Goal: Find contact information: Find contact information

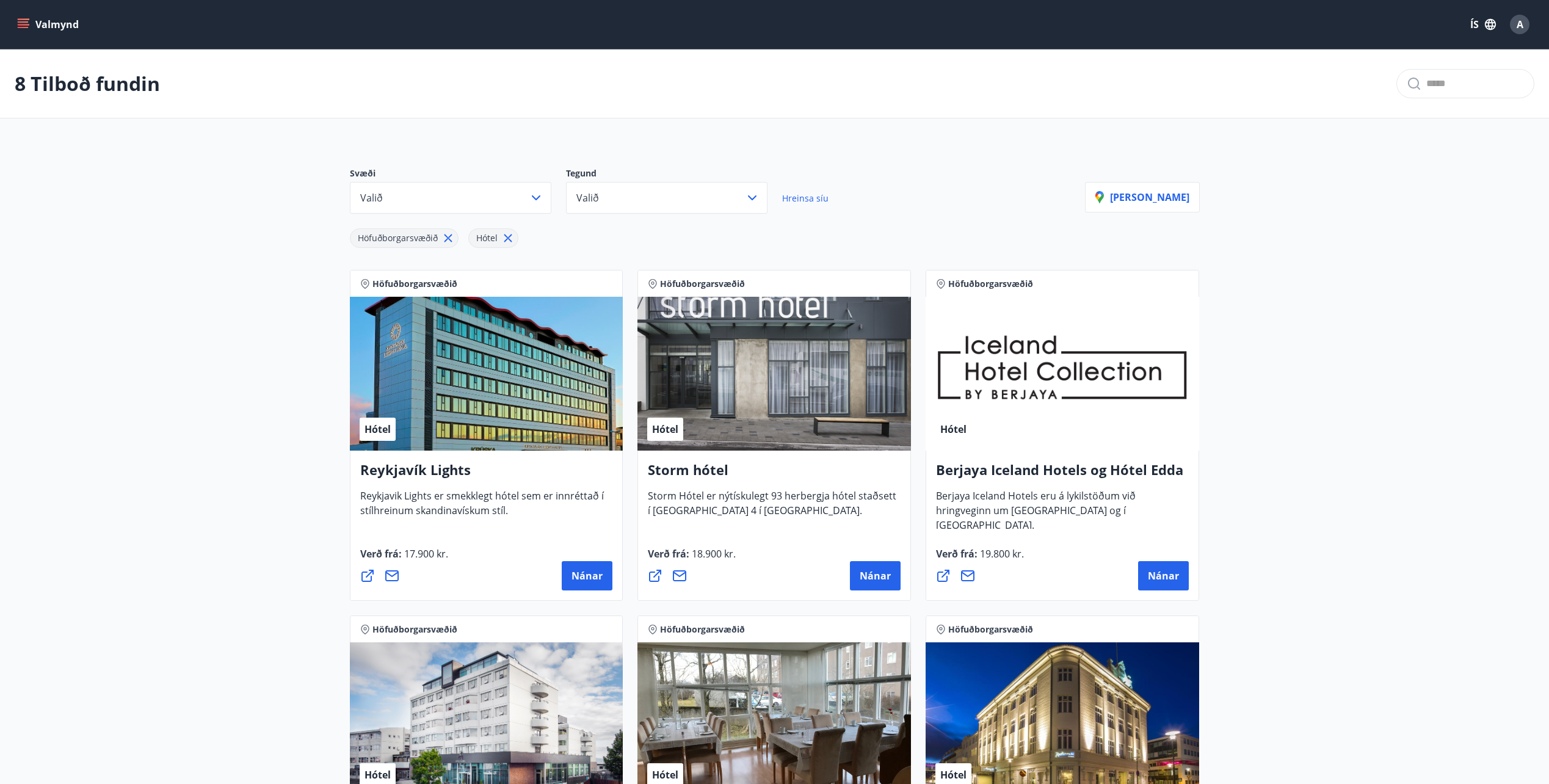
scroll to position [114, 0]
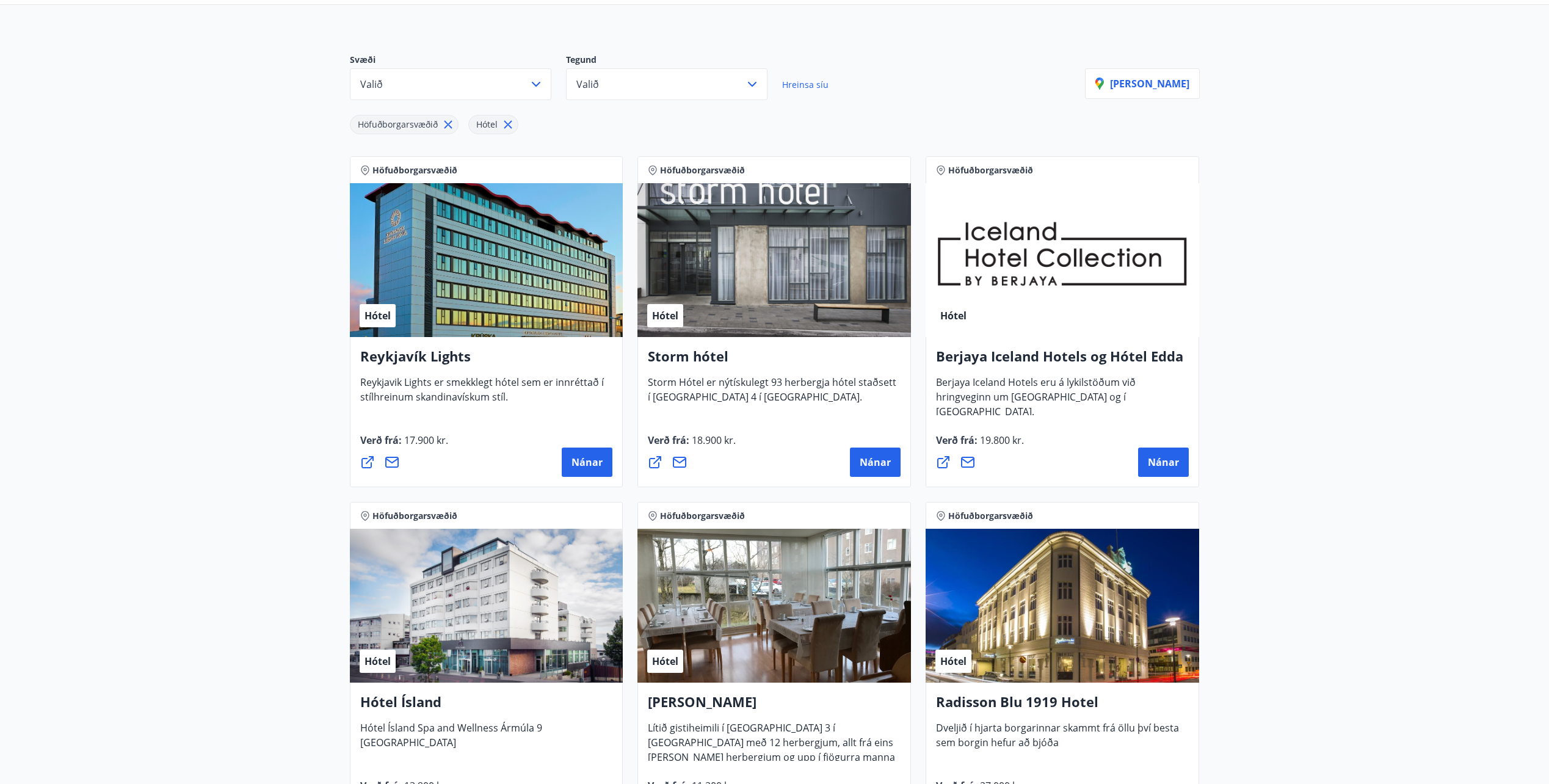
drag, startPoint x: 235, startPoint y: 632, endPoint x: 235, endPoint y: 644, distance: 12.0
click at [235, 632] on main "8 Tilboð fundin Svæði Valið Tegund Valið Hreinsa síu Höfuðborgarsvæðið Hótel [P…" at bounding box center [774, 560] width 1549 height 1249
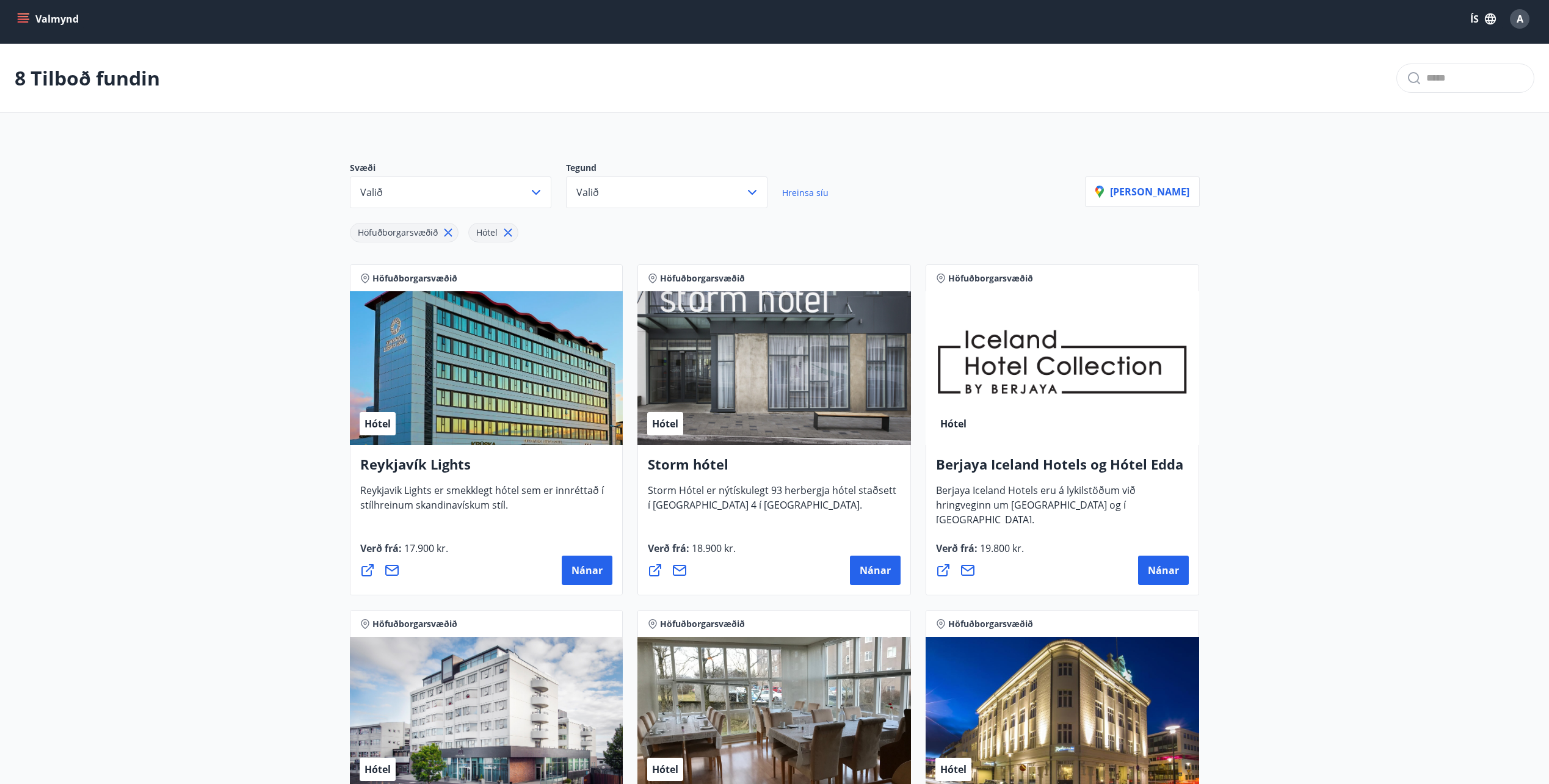
scroll to position [0, 0]
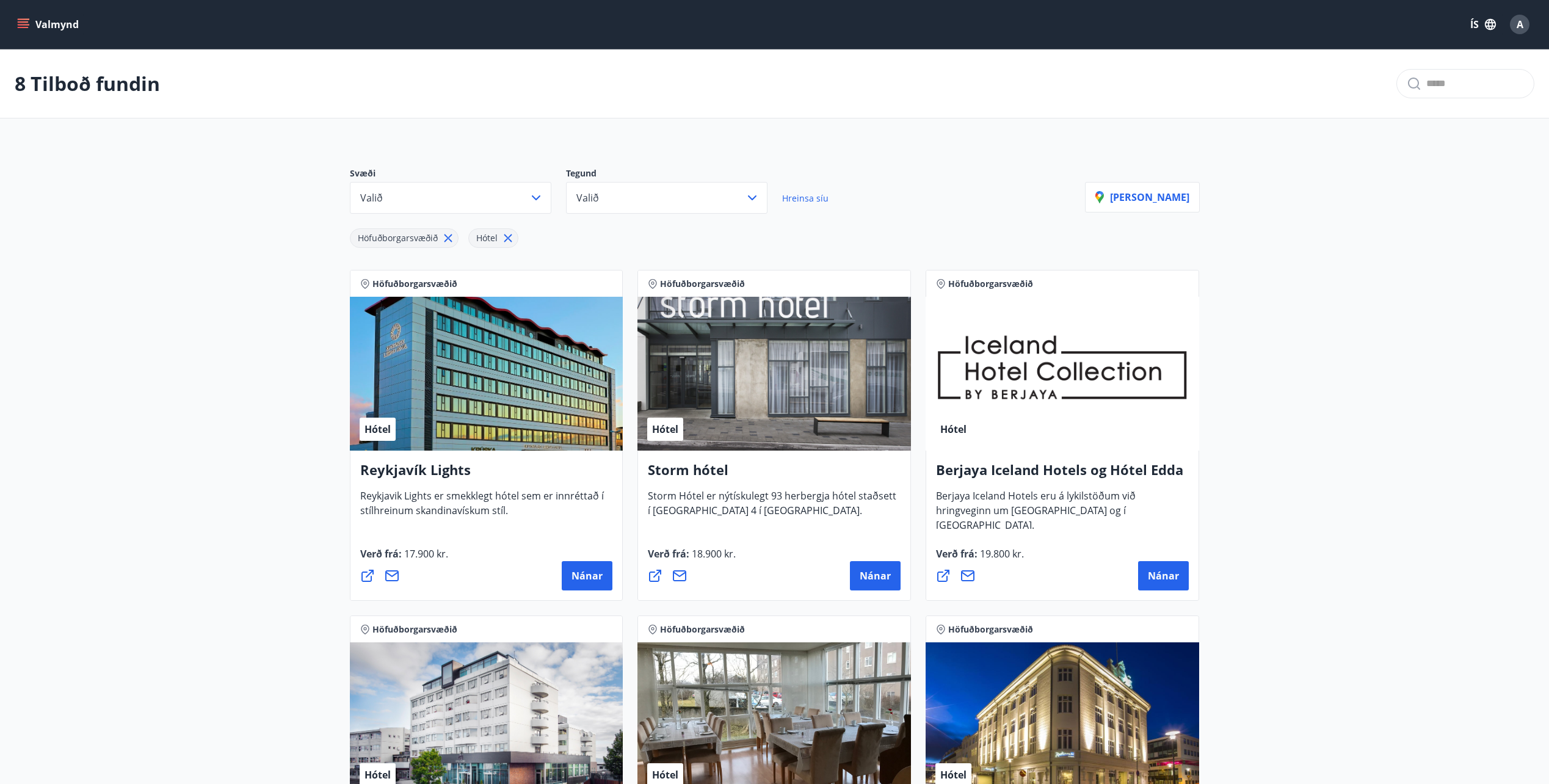
click at [144, 580] on main "8 Tilboð fundin Svæði Valið Tegund Valið Hreinsa síu Höfuðborgarsvæðið Hótel [P…" at bounding box center [774, 674] width 1549 height 1249
click at [879, 567] on button "Nánar" at bounding box center [876, 575] width 51 height 29
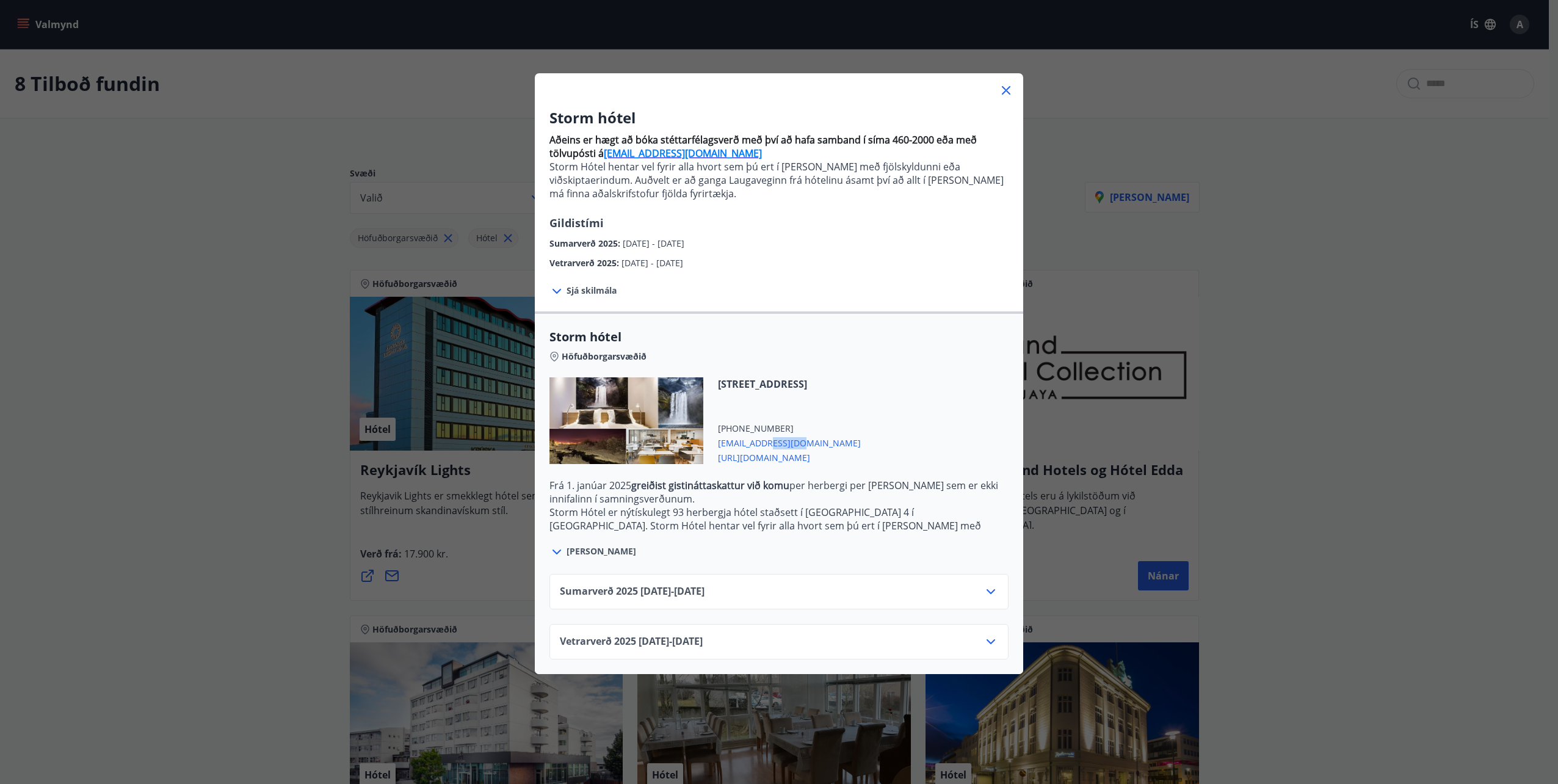
drag, startPoint x: 797, startPoint y: 440, endPoint x: 768, endPoint y: 443, distance: 29.2
click at [768, 443] on span "[EMAIL_ADDRESS][DOMAIN_NAME]" at bounding box center [789, 442] width 143 height 15
click at [820, 444] on span "[EMAIL_ADDRESS][DOMAIN_NAME]" at bounding box center [789, 442] width 143 height 15
drag, startPoint x: 805, startPoint y: 444, endPoint x: 711, endPoint y: 444, distance: 94.0
click at [711, 444] on div "[STREET_ADDRESS] [PHONE_NUMBER] [EMAIL_ADDRESS][DOMAIN_NAME] [URL][DOMAIN_NAME]" at bounding box center [782, 421] width 158 height 87
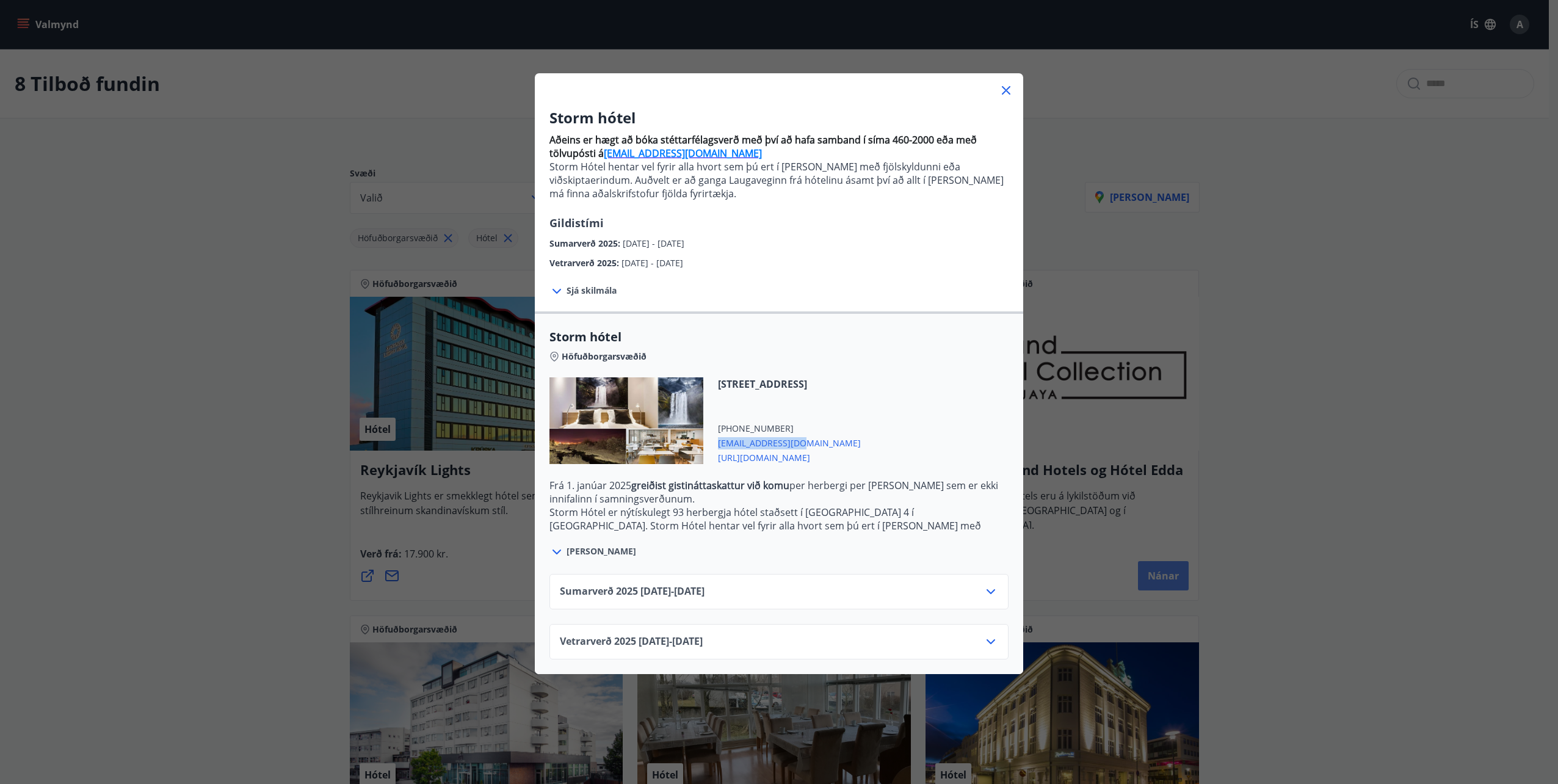
drag, startPoint x: 1006, startPoint y: 87, endPoint x: 1154, endPoint y: 583, distance: 517.6
click at [1006, 87] on icon at bounding box center [1006, 90] width 8 height 8
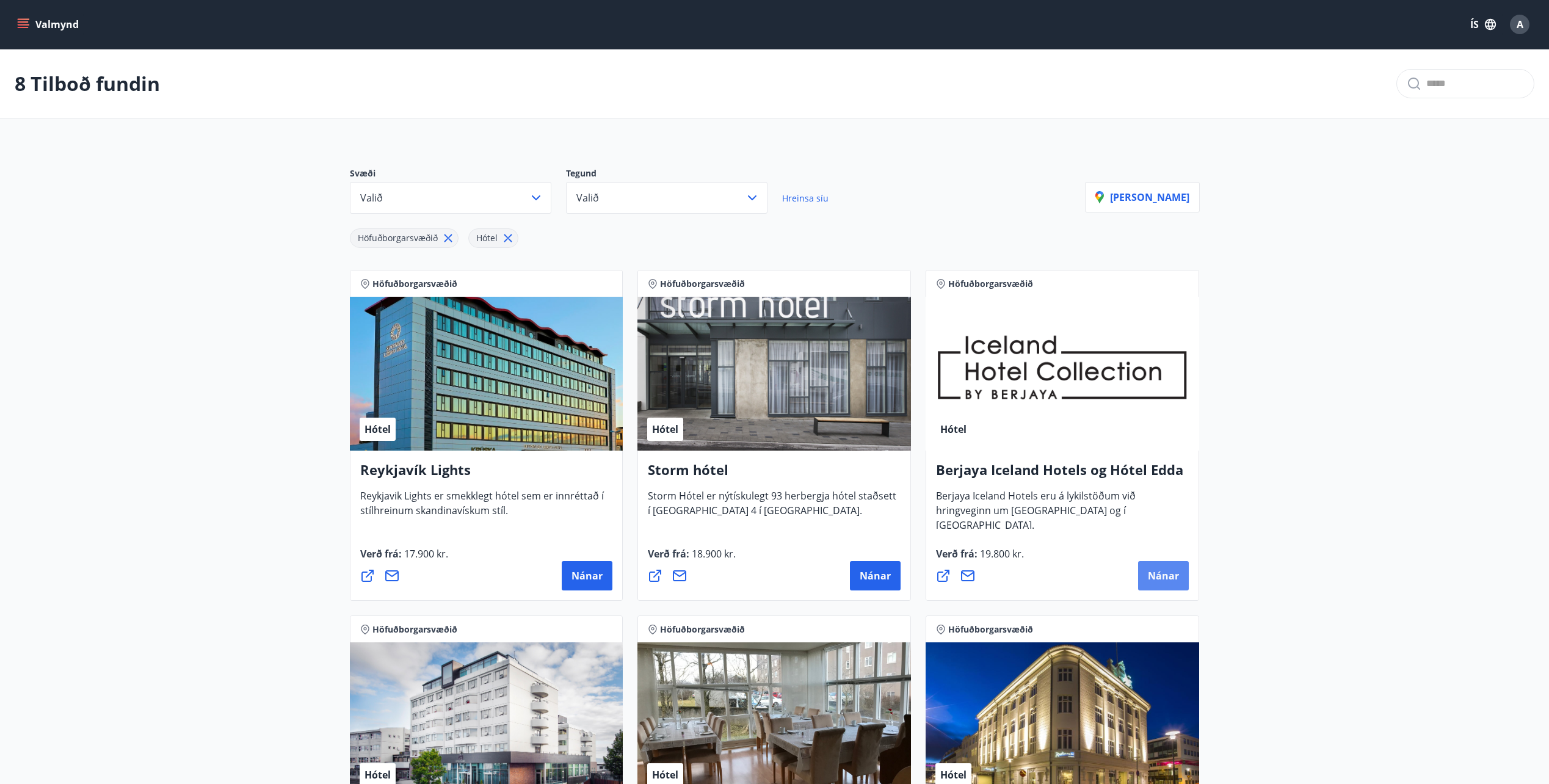
click at [1161, 577] on span "Nánar" at bounding box center [1164, 575] width 31 height 13
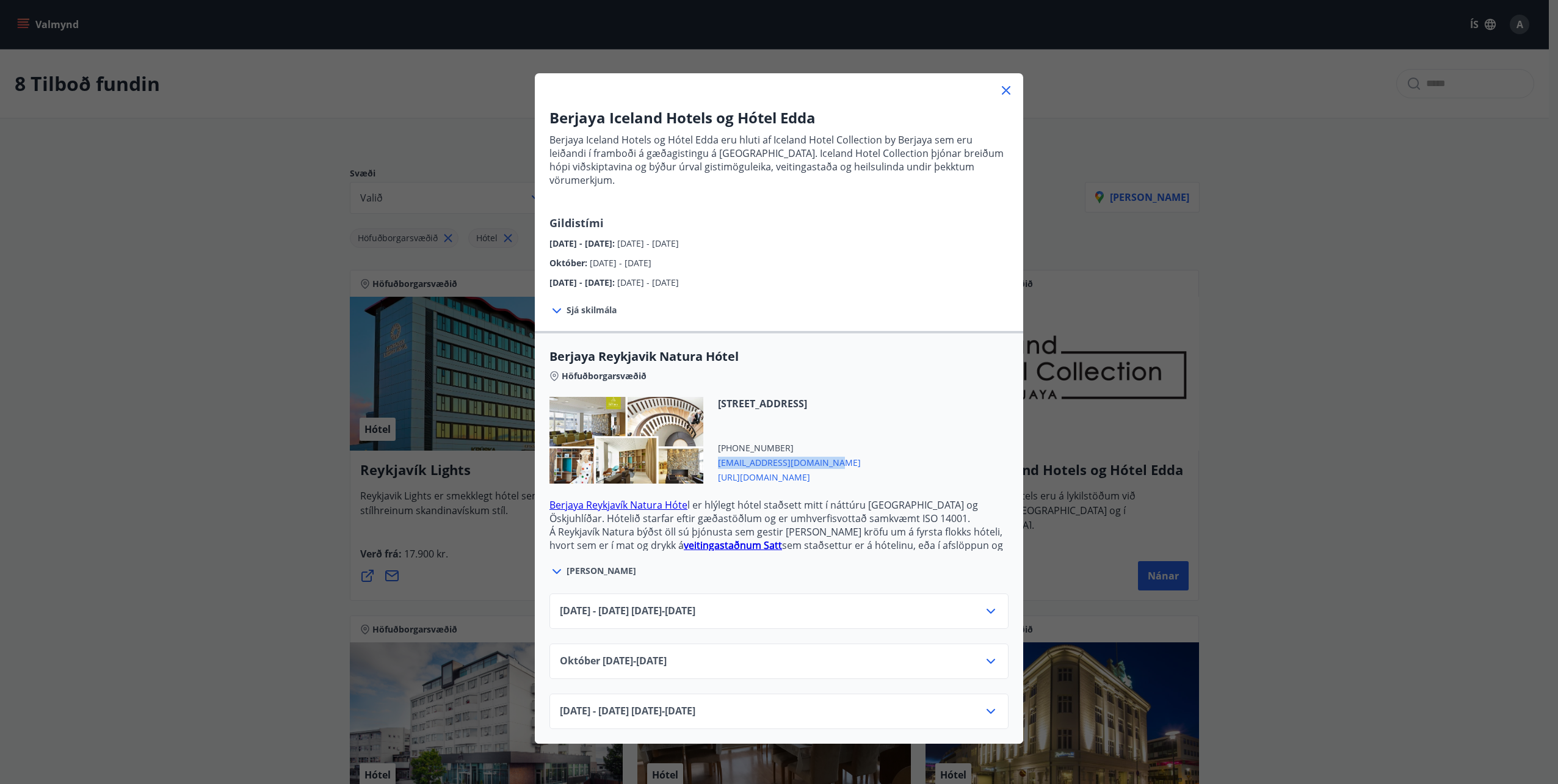
drag, startPoint x: 837, startPoint y: 445, endPoint x: 714, endPoint y: 453, distance: 123.3
click at [718, 454] on span "[EMAIL_ADDRESS][DOMAIN_NAME]" at bounding box center [789, 461] width 143 height 15
drag, startPoint x: 225, startPoint y: 334, endPoint x: 1185, endPoint y: 431, distance: 964.9
click at [225, 334] on div "Berjaya Iceland Hotels og Hótel Edda Berjaya Iceland Hotels og Hótel Edda eru h…" at bounding box center [779, 392] width 1558 height 784
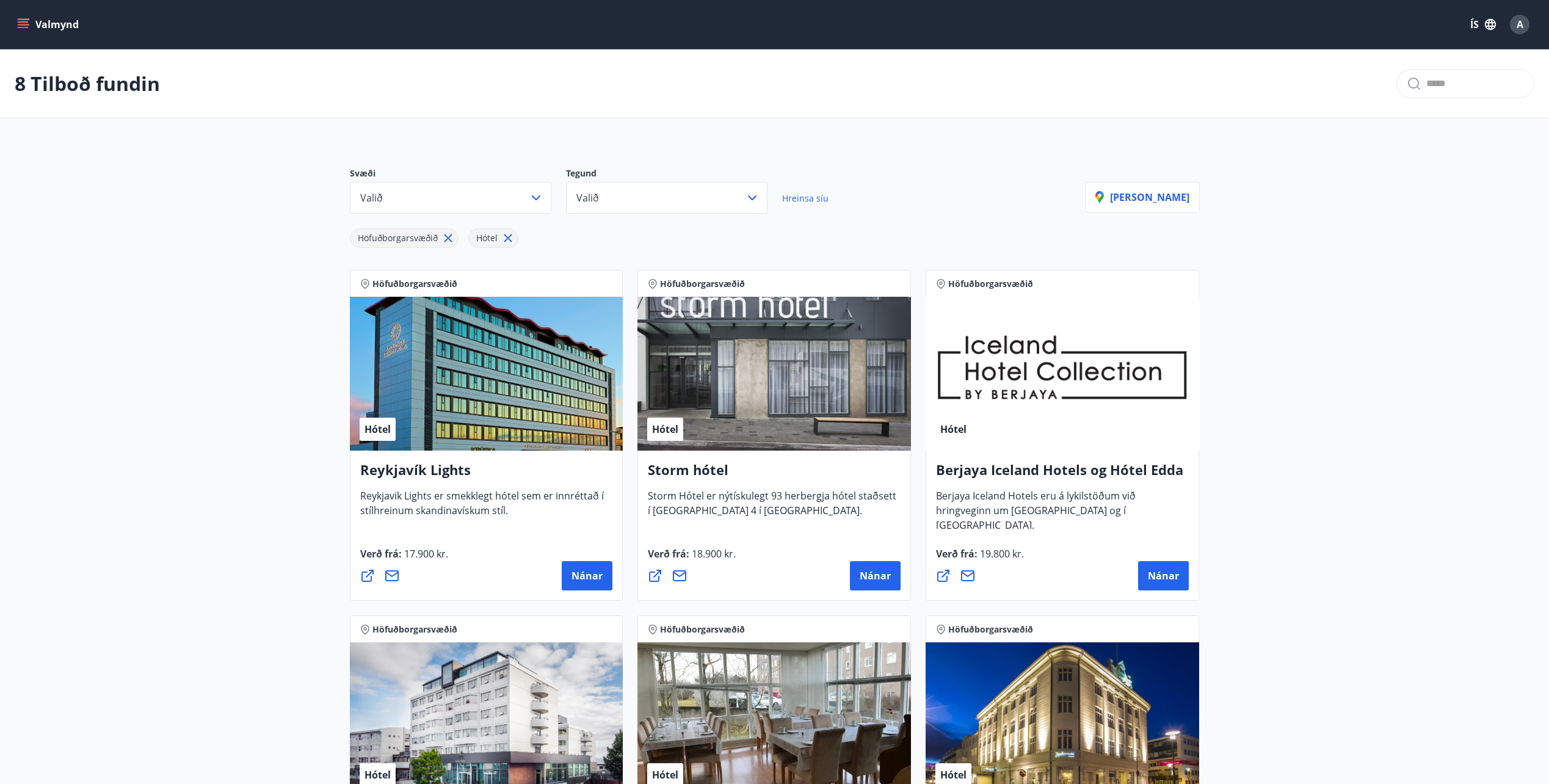
click at [239, 568] on main "8 Tilboð fundin Svæði Valið Tegund Valið Hreinsa síu Höfuðborgarsvæðið Hótel [P…" at bounding box center [774, 674] width 1549 height 1249
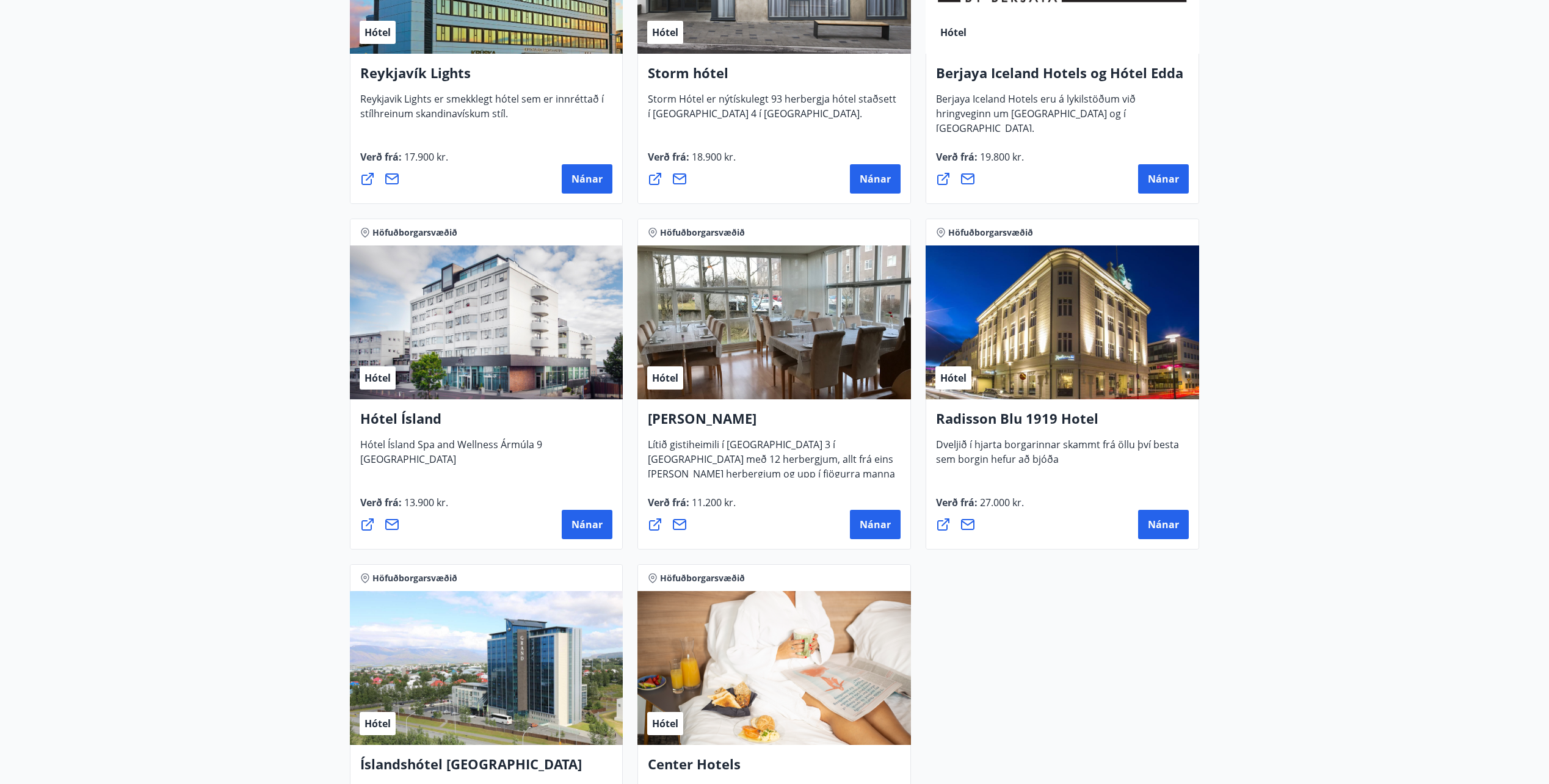
scroll to position [427, 0]
